Goal: Task Accomplishment & Management: Manage account settings

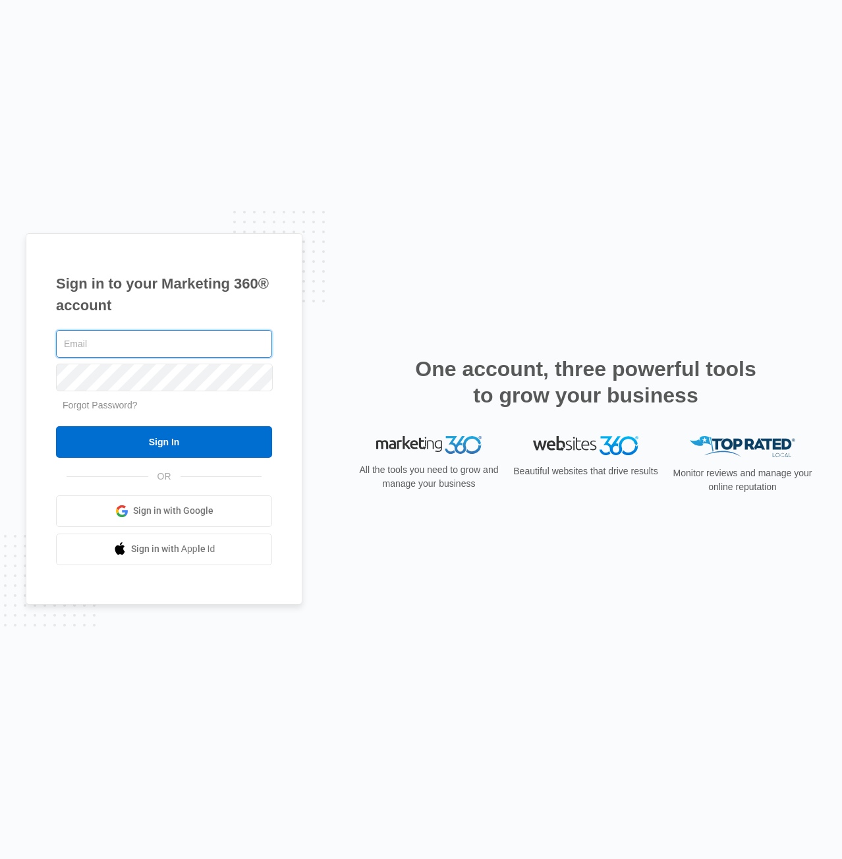
type input "[EMAIL_ADDRESS][PERSON_NAME][DOMAIN_NAME]"
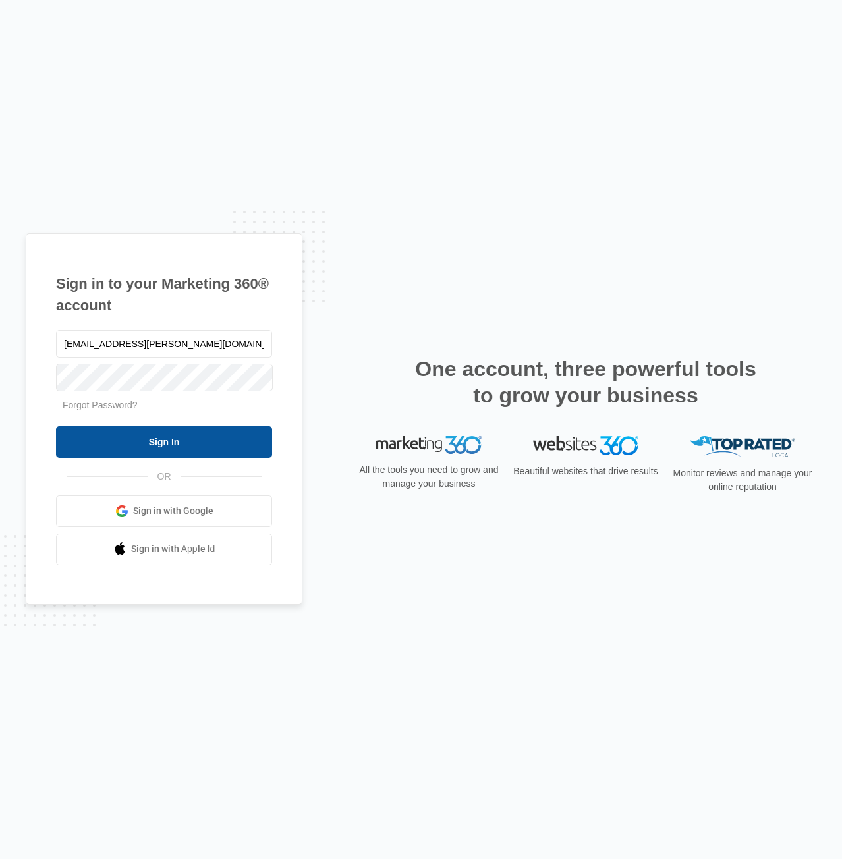
click at [190, 446] on input "Sign In" at bounding box center [164, 442] width 216 height 32
